Goal: Book appointment/travel/reservation

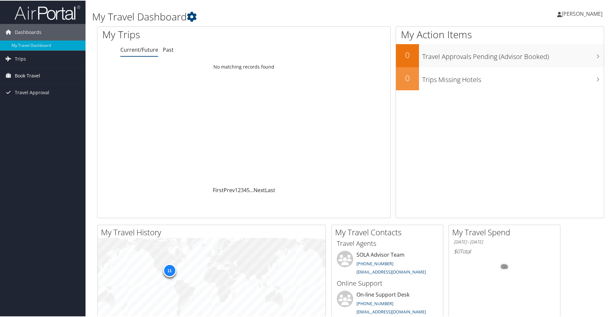
click at [24, 76] on span "Book Travel" at bounding box center [27, 75] width 25 height 16
click at [28, 90] on link "Approval Request (Beta)" at bounding box center [43, 88] width 86 height 10
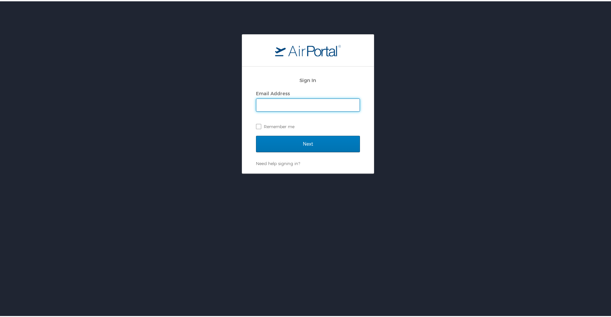
click at [320, 106] on input "Email Address" at bounding box center [307, 103] width 103 height 13
type input "[PERSON_NAME][EMAIL_ADDRESS][PERSON_NAME][DOMAIN_NAME]"
click at [314, 135] on input "Next" at bounding box center [308, 142] width 104 height 16
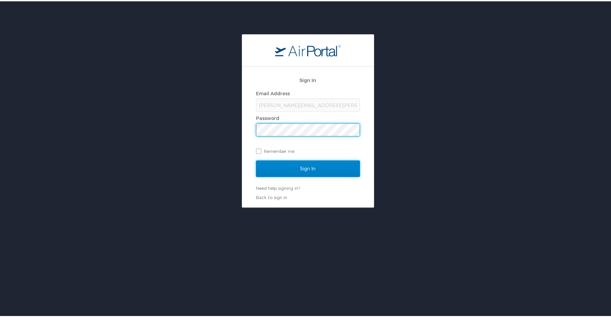
click at [311, 166] on input "Sign In" at bounding box center [308, 167] width 104 height 16
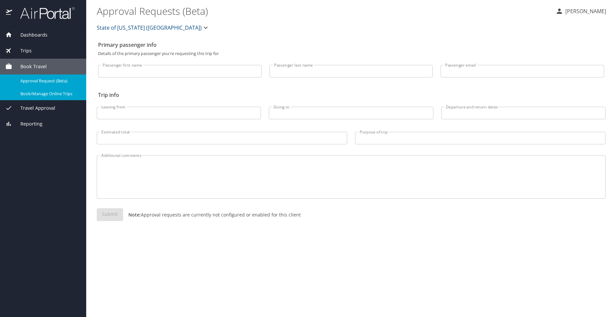
click at [44, 95] on span "Book/Manage Online Trips" at bounding box center [49, 93] width 58 height 6
